Goal: Contribute content

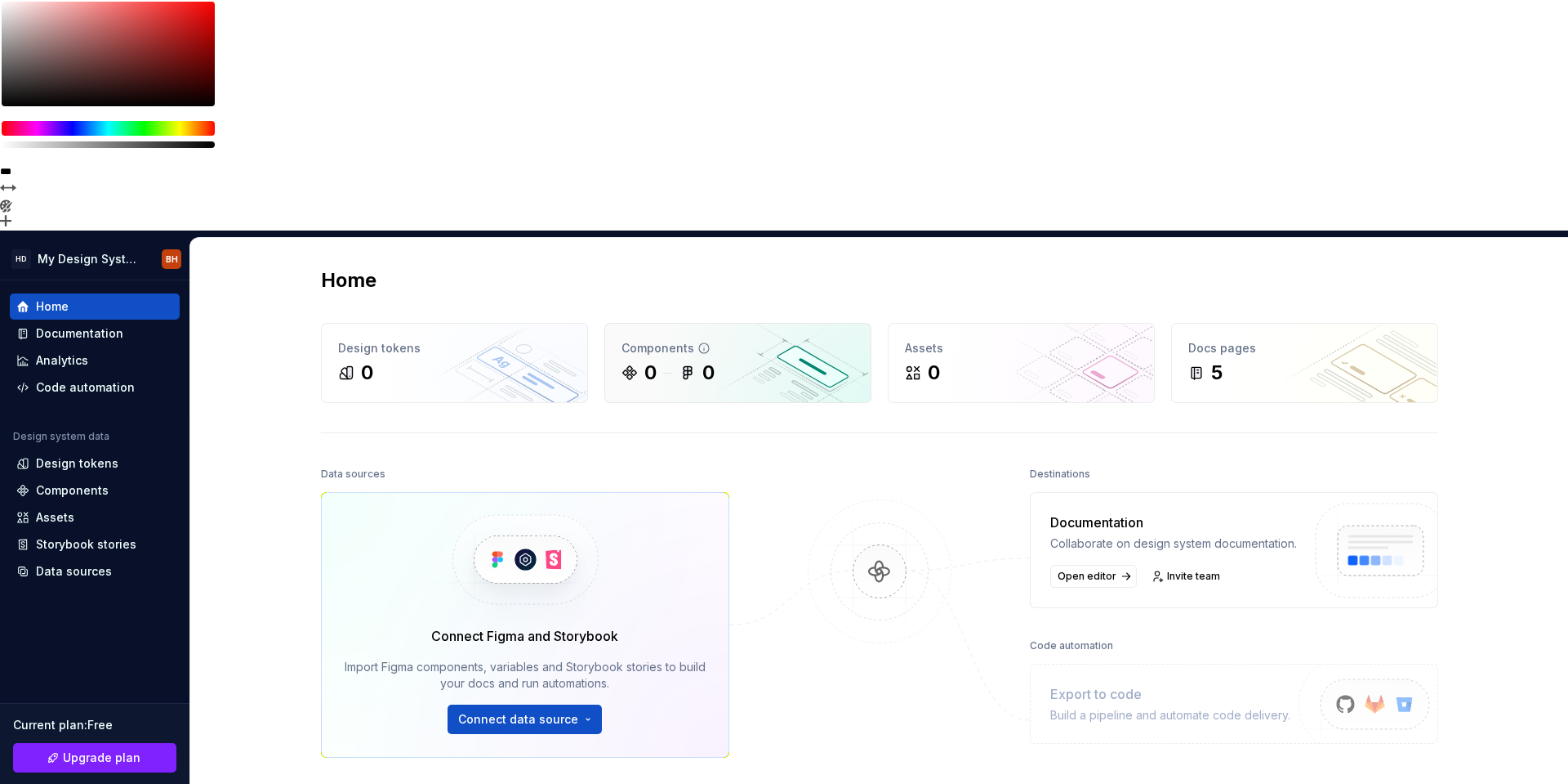
click at [710, 340] on div "Components" at bounding box center [737, 347] width 232 height 17
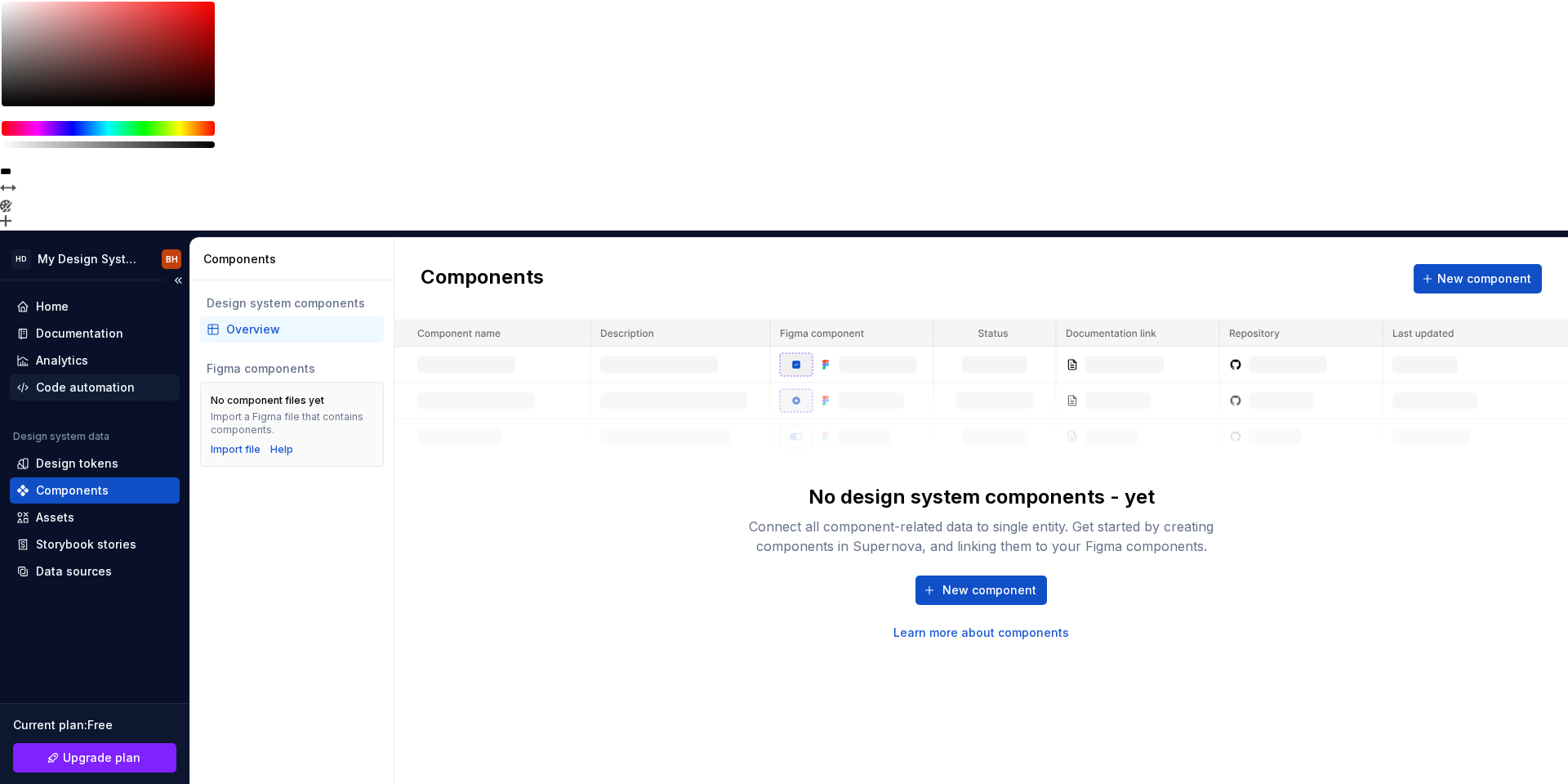
click at [68, 379] on div "Code automation" at bounding box center [85, 387] width 99 height 17
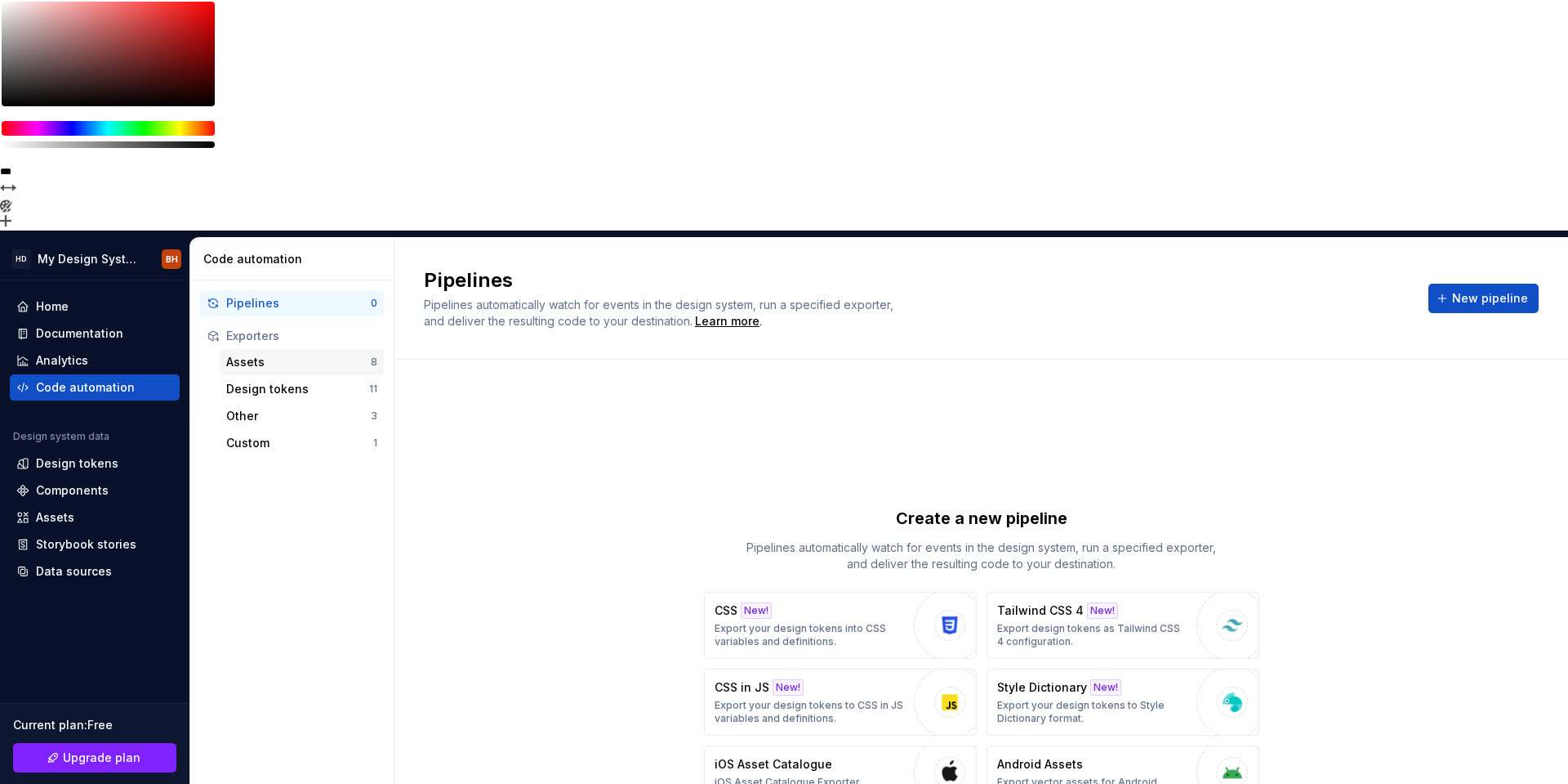
click at [303, 353] on div "Assets" at bounding box center [299, 361] width 144 height 17
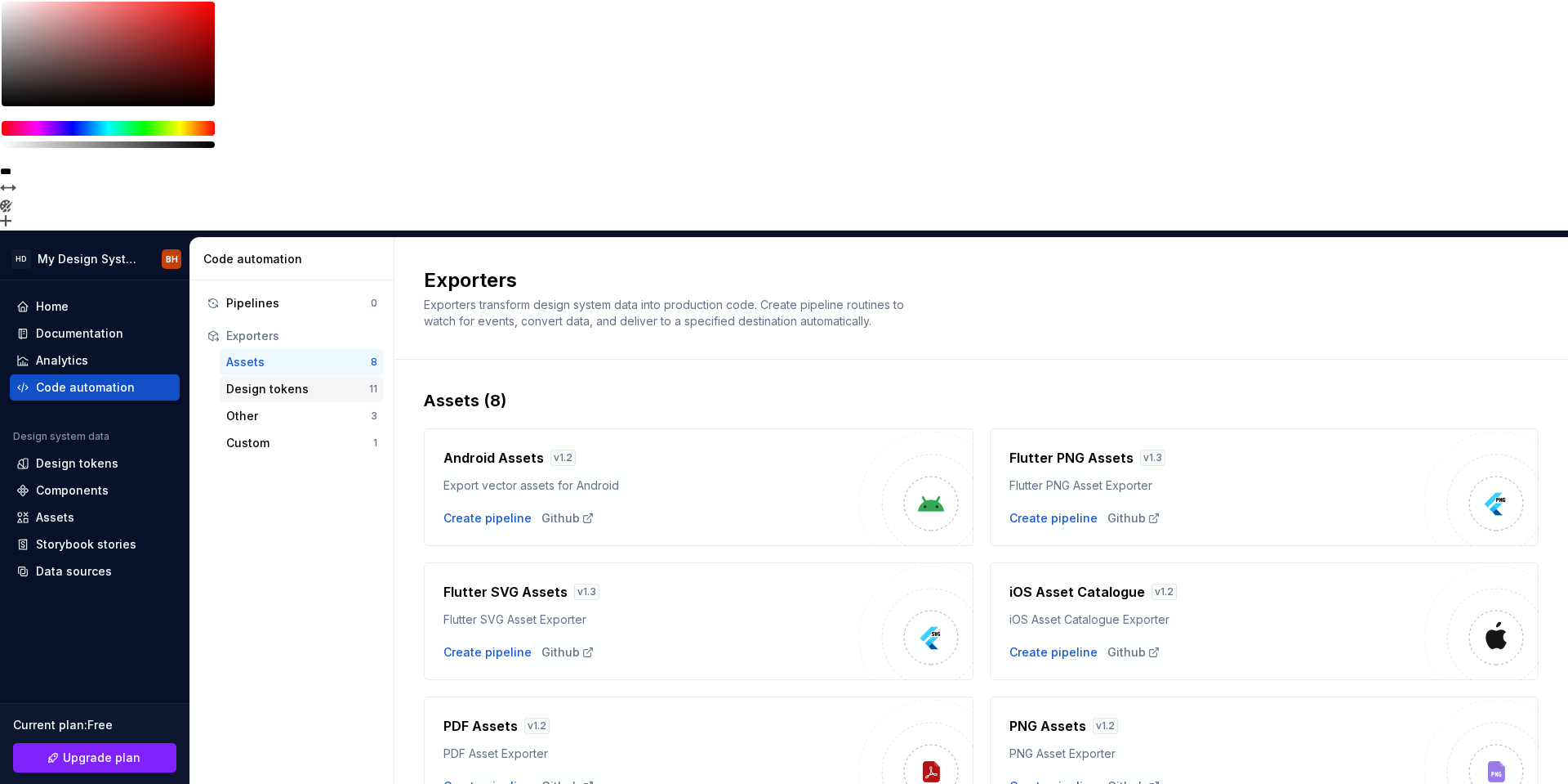
click at [301, 381] on div "Design tokens" at bounding box center [298, 389] width 142 height 17
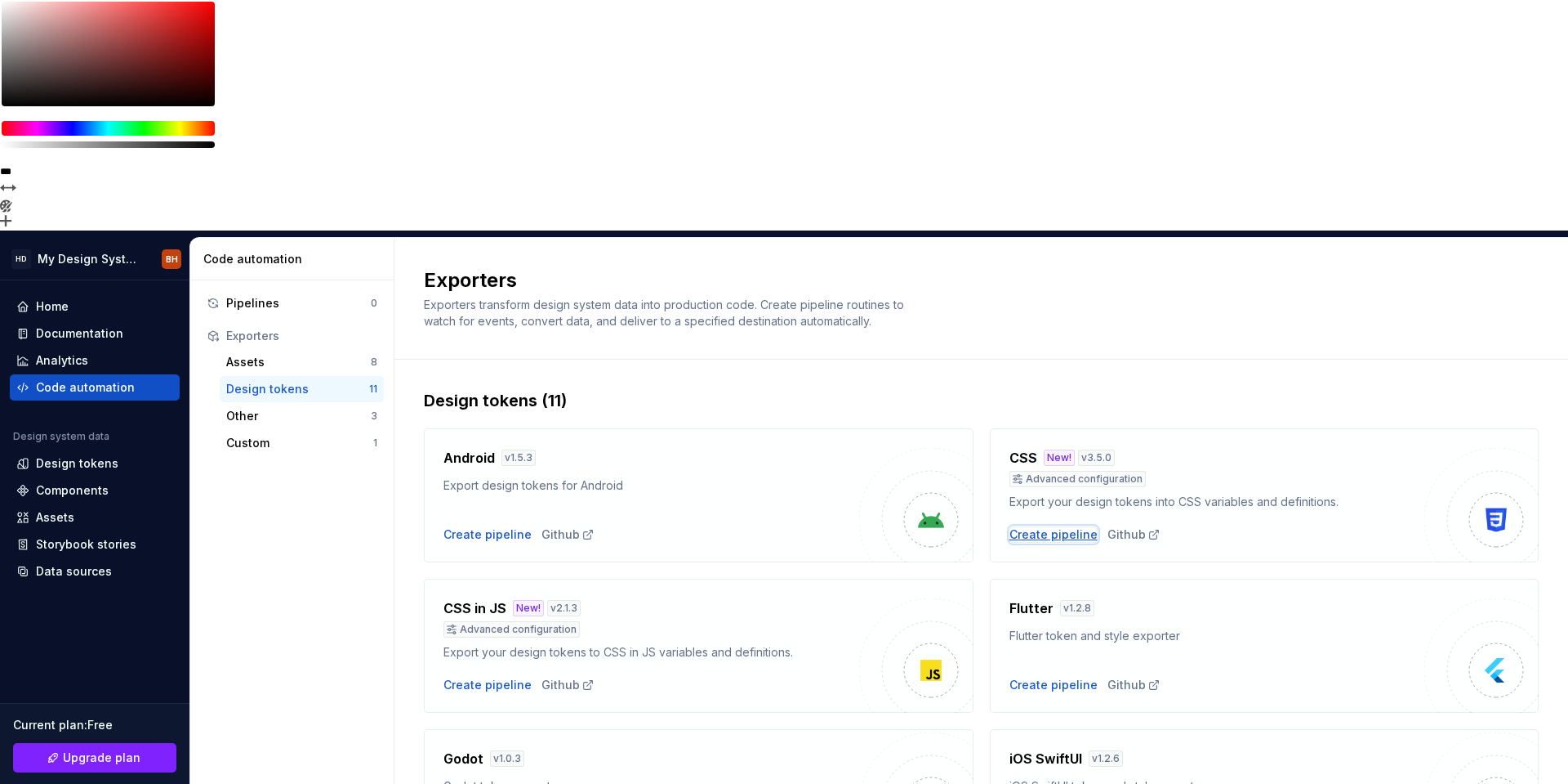
click at [1055, 527] on div "Create pipeline" at bounding box center [1053, 535] width 88 height 17
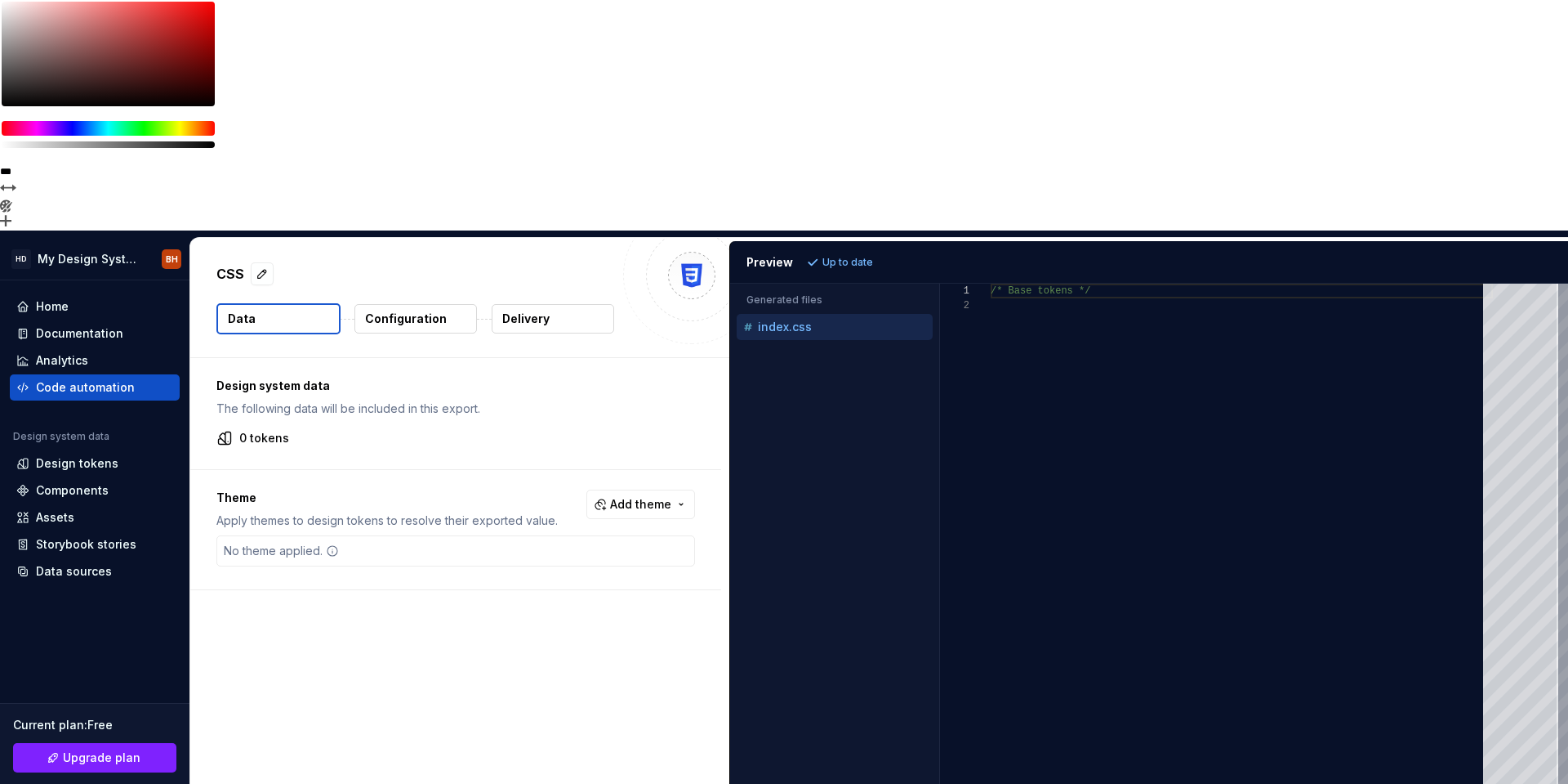
drag, startPoint x: 784, startPoint y: 142, endPoint x: 891, endPoint y: 110, distance: 111.7
click at [784, 310] on div "Accessibility guide for tree . Navigate the tree with the arrow keys. Common tr…" at bounding box center [834, 662] width 209 height 705
click at [86, 347] on div "Analytics" at bounding box center [95, 360] width 170 height 26
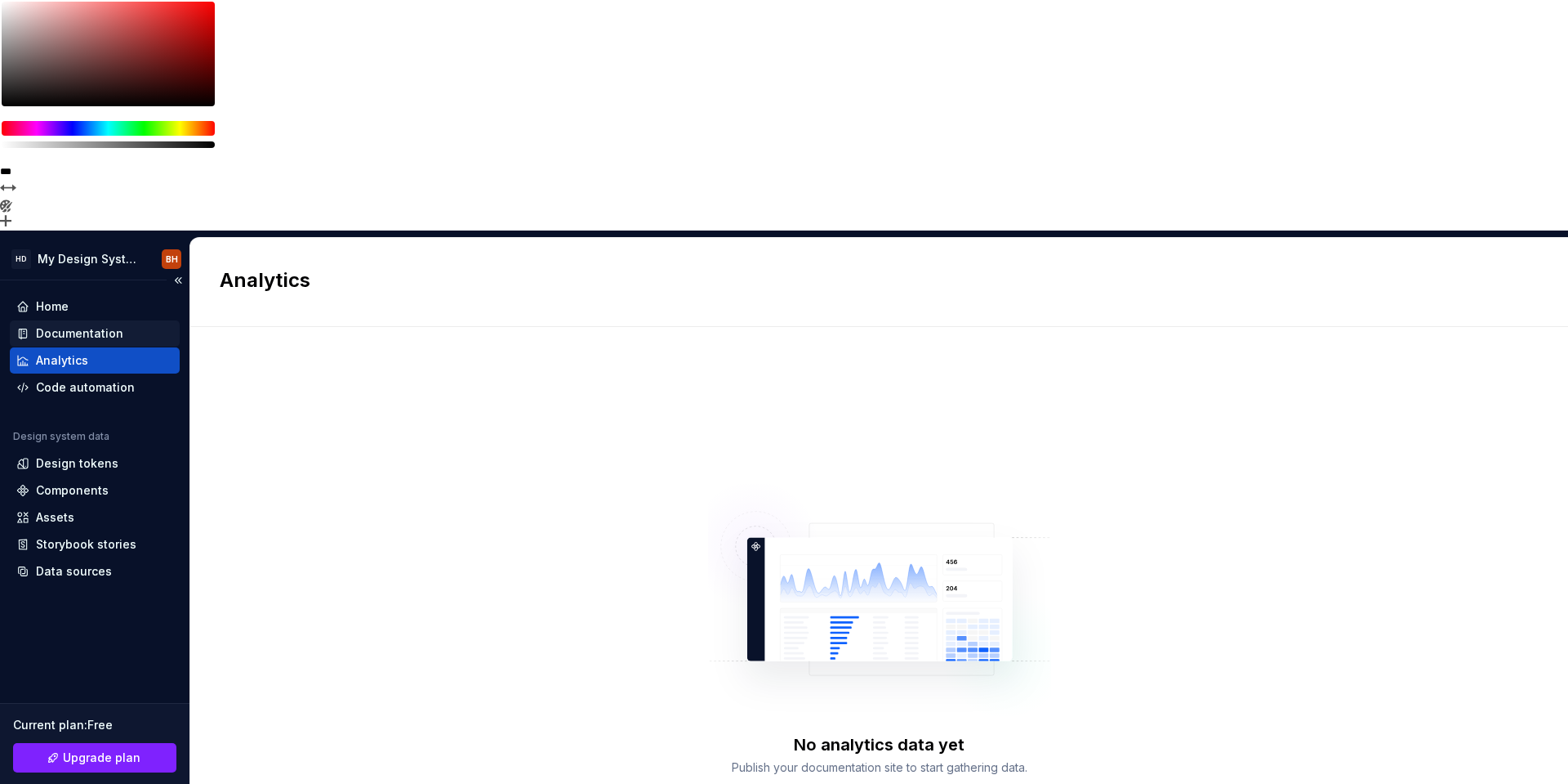
click at [111, 321] on div "Documentation" at bounding box center [95, 334] width 170 height 26
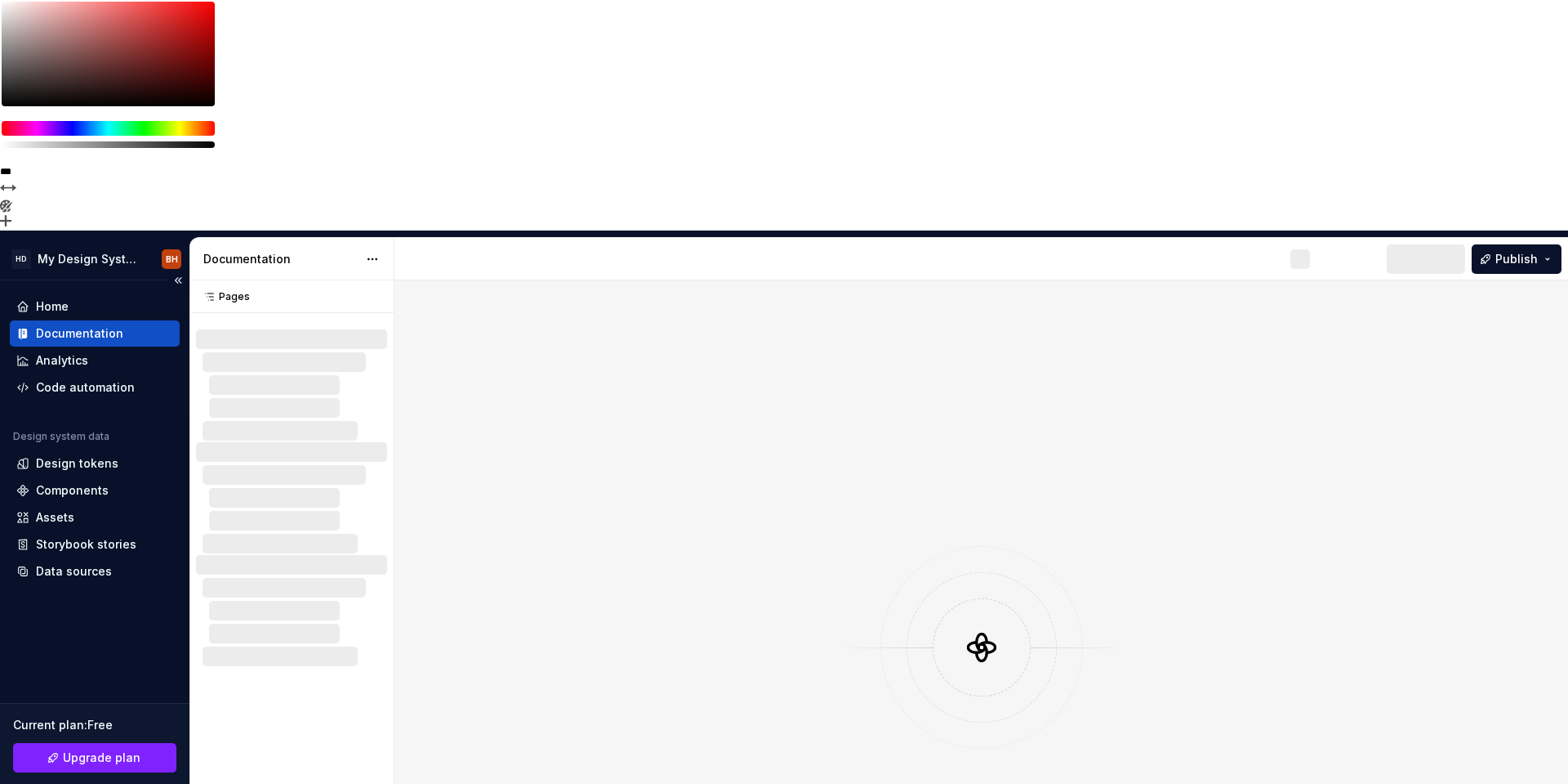
click at [125, 321] on div "Documentation" at bounding box center [95, 334] width 170 height 26
click at [110, 536] on div "Storybook stories" at bounding box center [86, 543] width 101 height 17
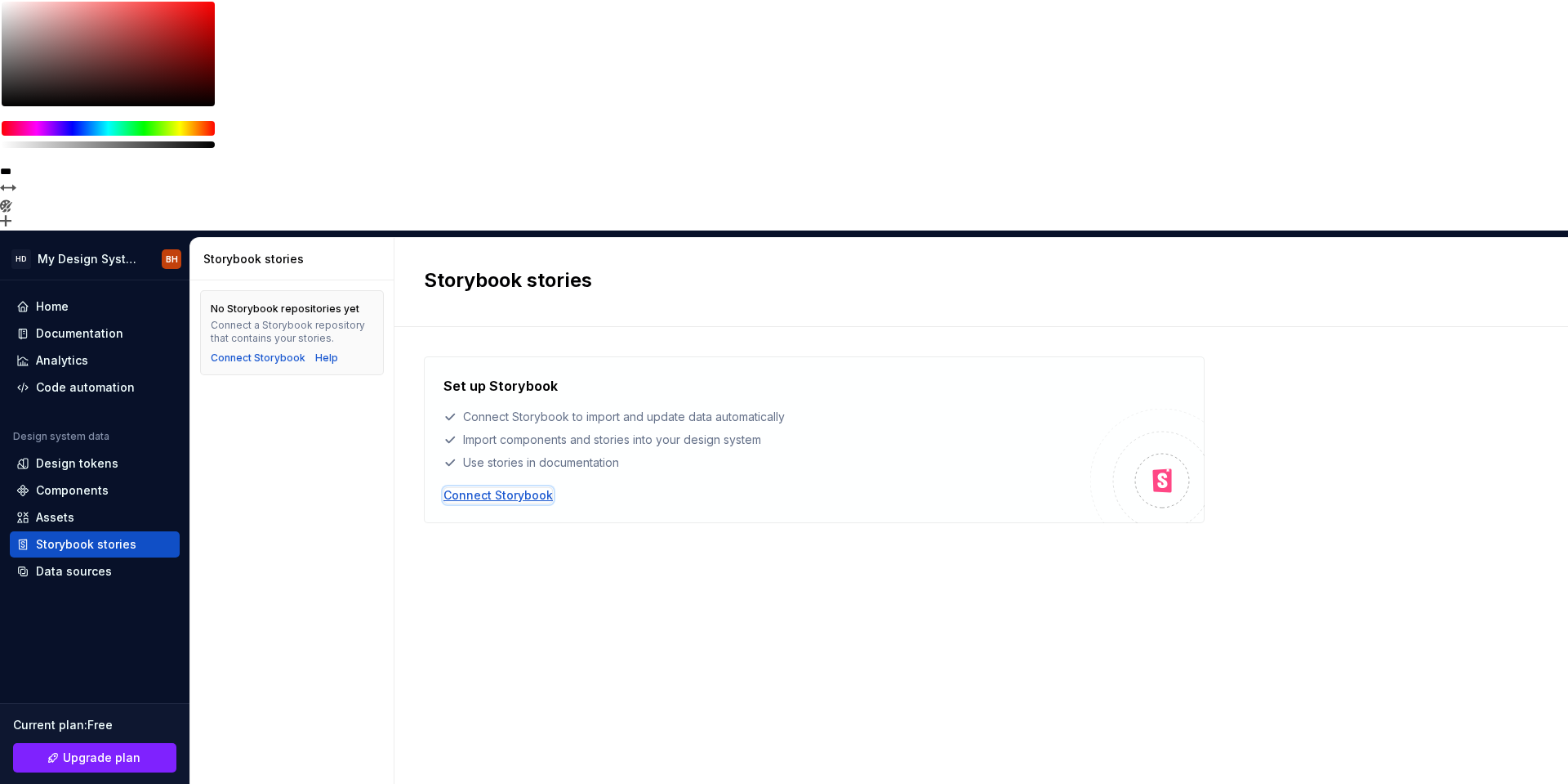
click at [478, 487] on div "Connect Storybook" at bounding box center [498, 495] width 110 height 17
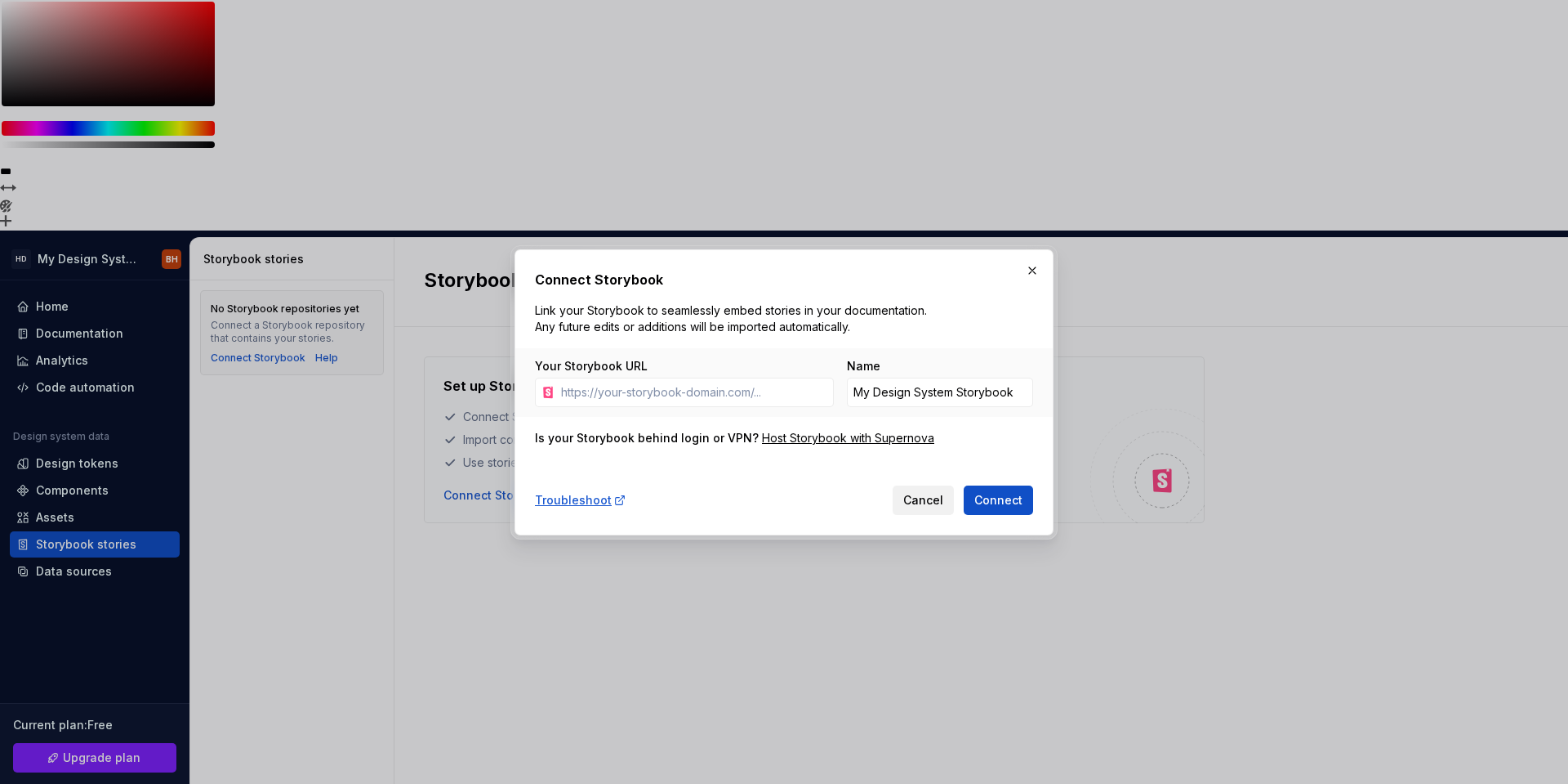
click at [929, 508] on button "Cancel" at bounding box center [923, 500] width 61 height 30
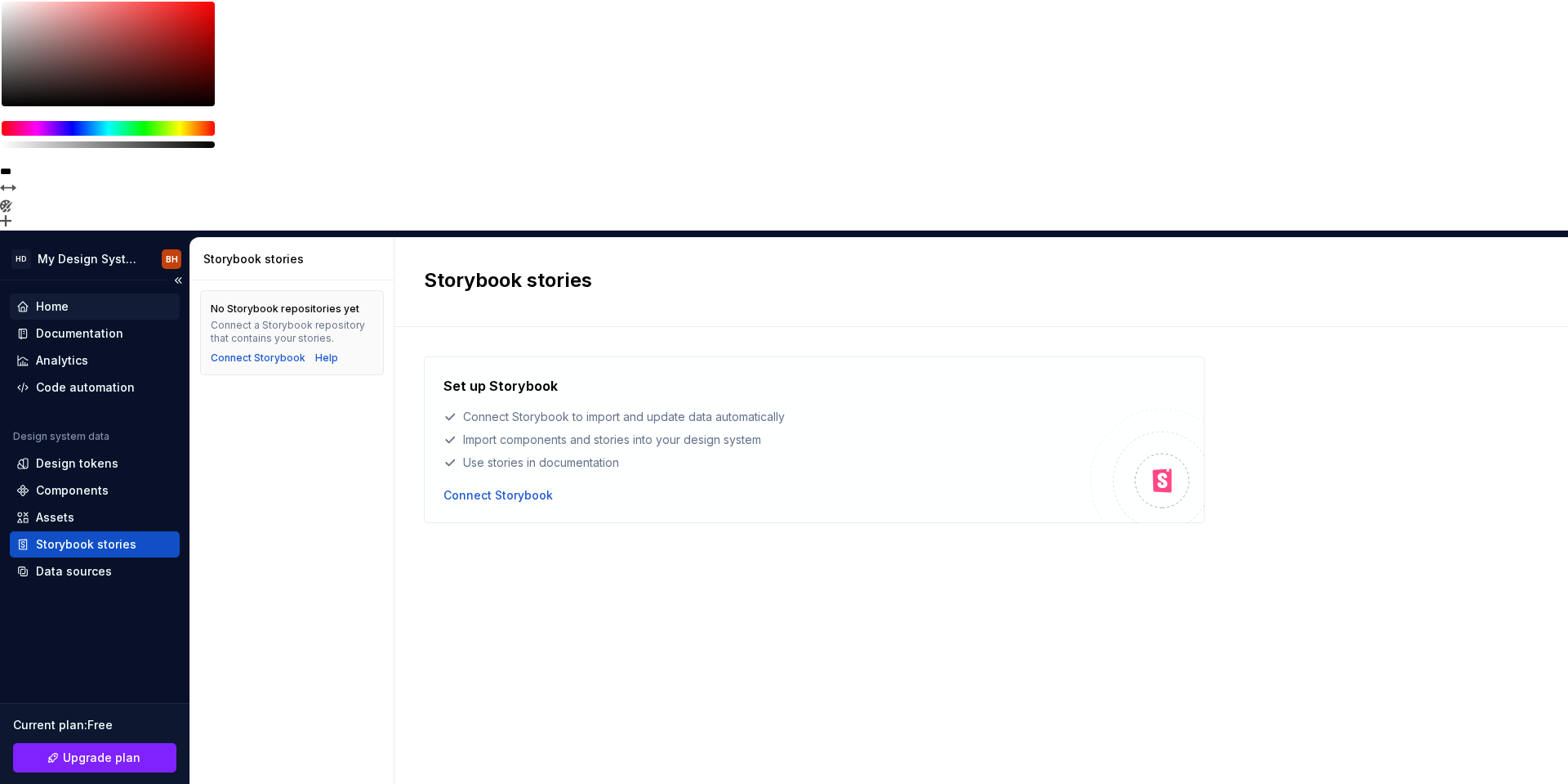
click at [96, 298] on div "Home" at bounding box center [95, 306] width 156 height 17
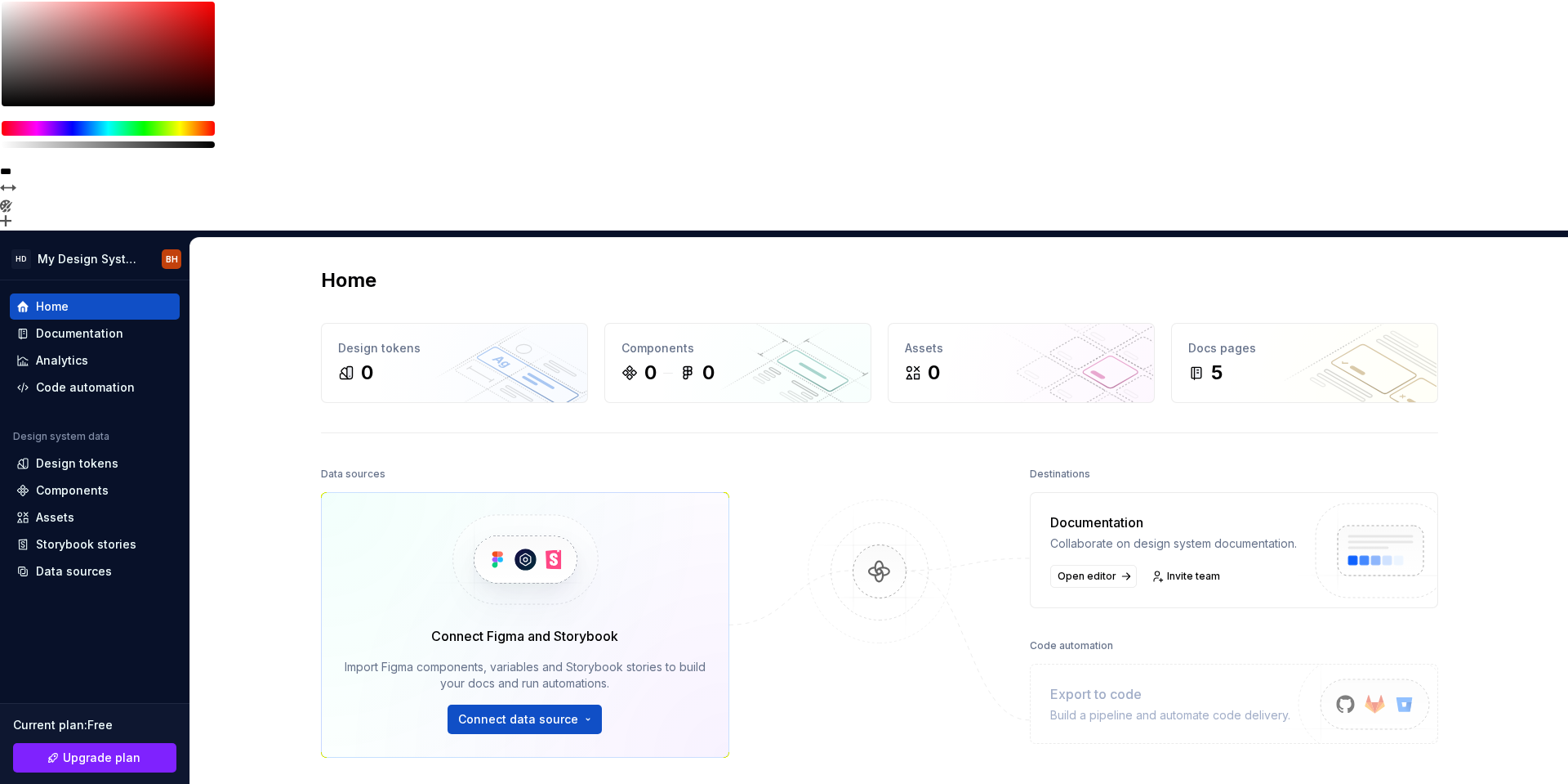
click at [1088, 513] on div "Documentation Collaborate on design system documentation. Open editor Invite te…" at bounding box center [1173, 550] width 246 height 75
click at [1079, 569] on span "Open editor" at bounding box center [1086, 575] width 58 height 13
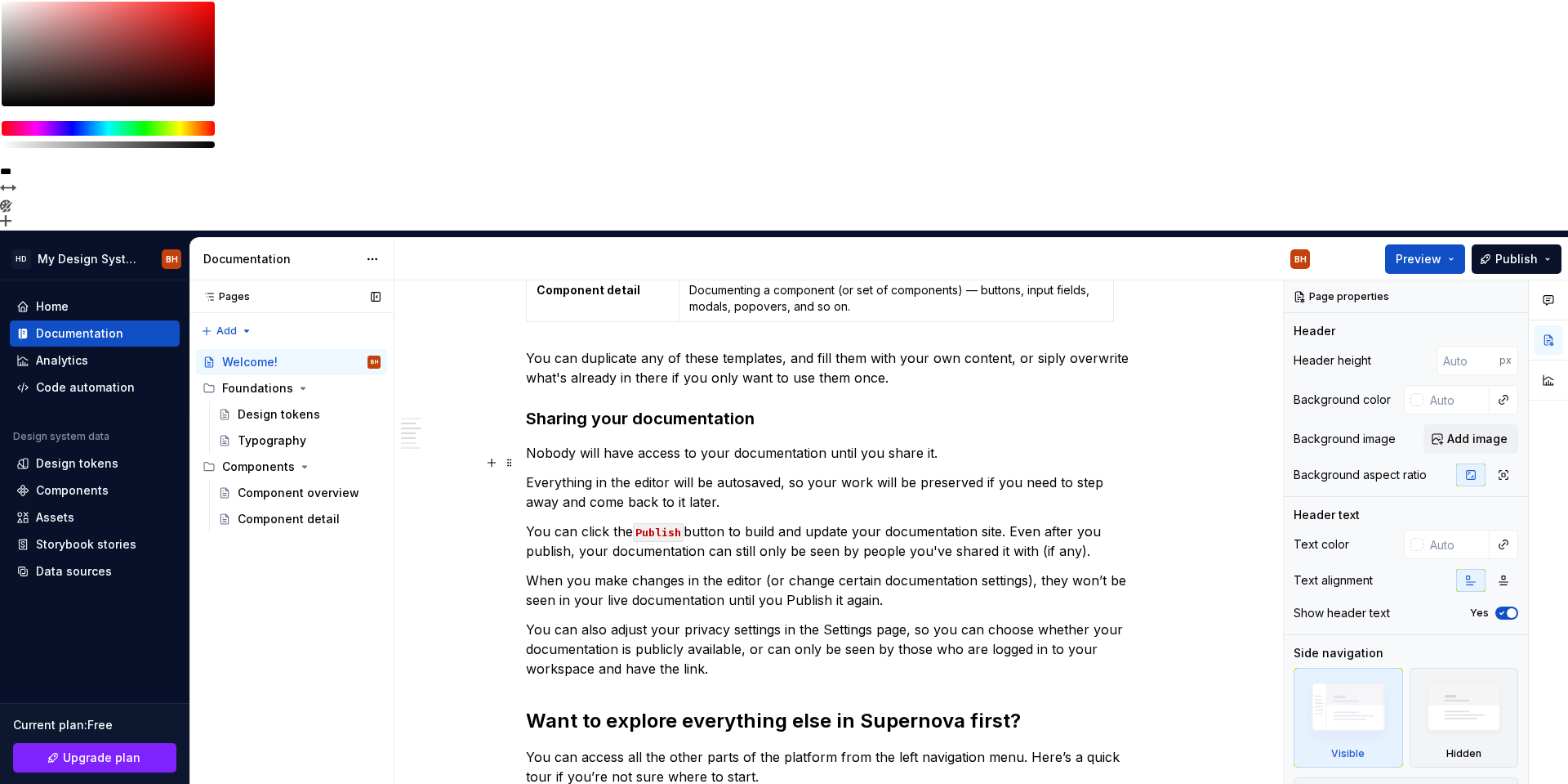
scroll to position [453, 0]
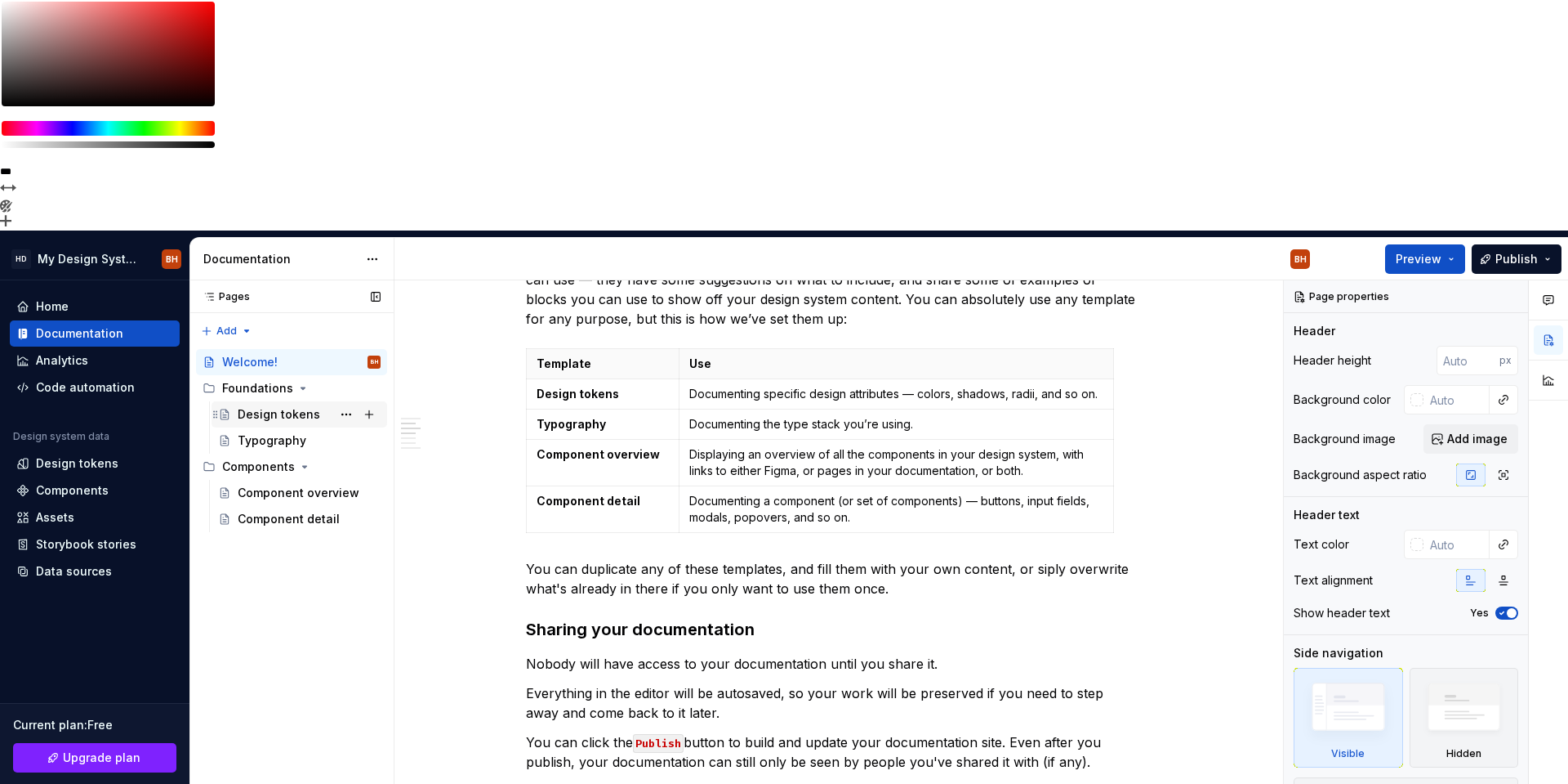
click at [278, 403] on div "Design tokens" at bounding box center [309, 414] width 142 height 23
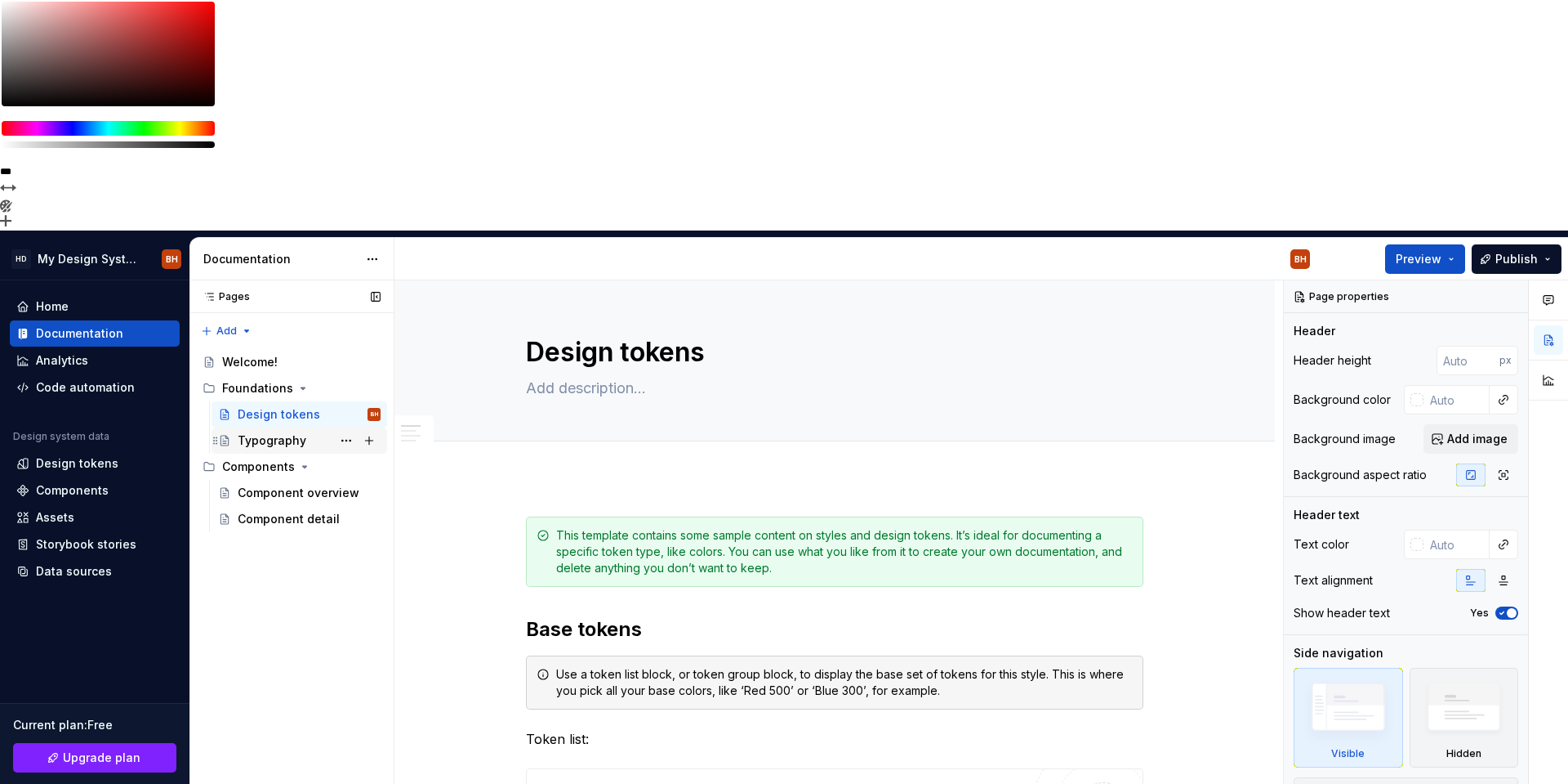
click at [278, 433] on div "Typography" at bounding box center [271, 441] width 68 height 17
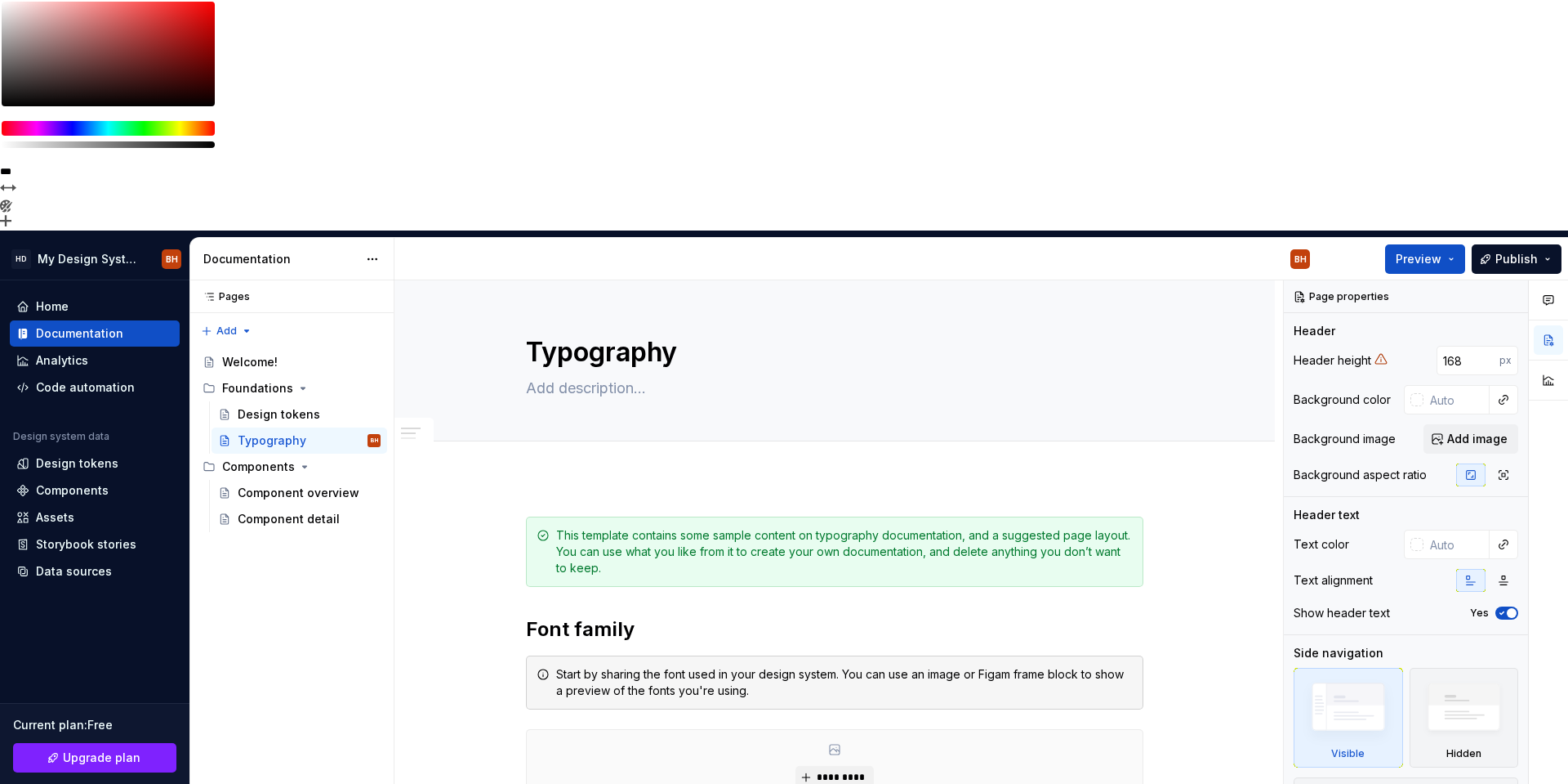
type textarea "*"
